Goal: Check status: Check status

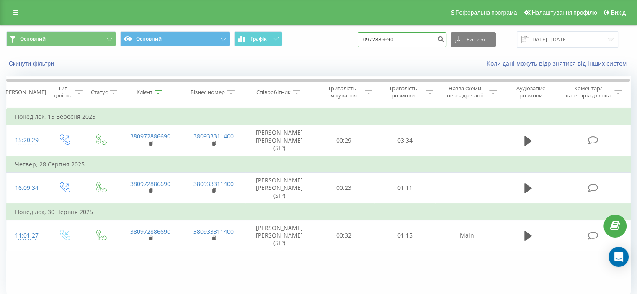
click at [425, 46] on input "0972886690" at bounding box center [402, 39] width 89 height 15
click at [424, 46] on input "0972886690" at bounding box center [402, 39] width 89 height 15
paste input "948 630 113"
type input "0 948 630 113"
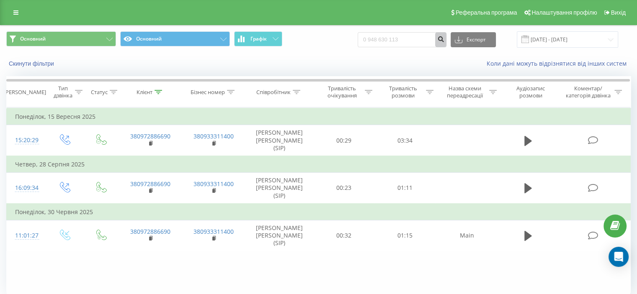
click at [444, 37] on button "submit" at bounding box center [440, 39] width 11 height 15
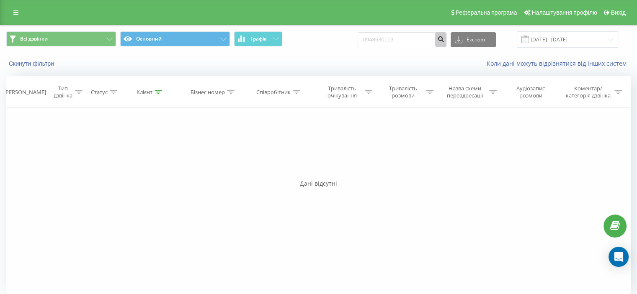
click at [444, 37] on button "submit" at bounding box center [440, 39] width 11 height 15
